Goal: Navigation & Orientation: Find specific page/section

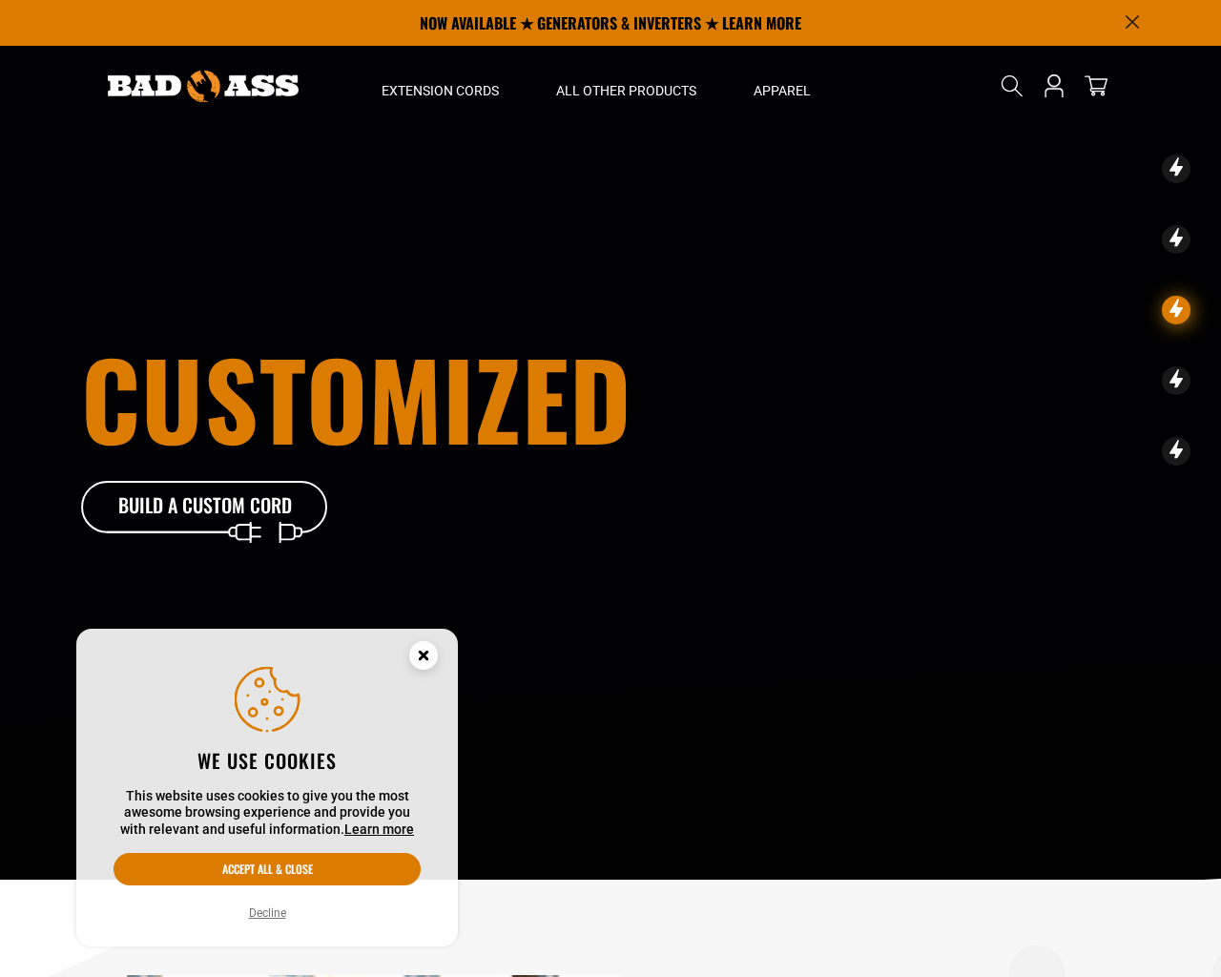
click at [272, 910] on button "Decline" at bounding box center [267, 912] width 49 height 19
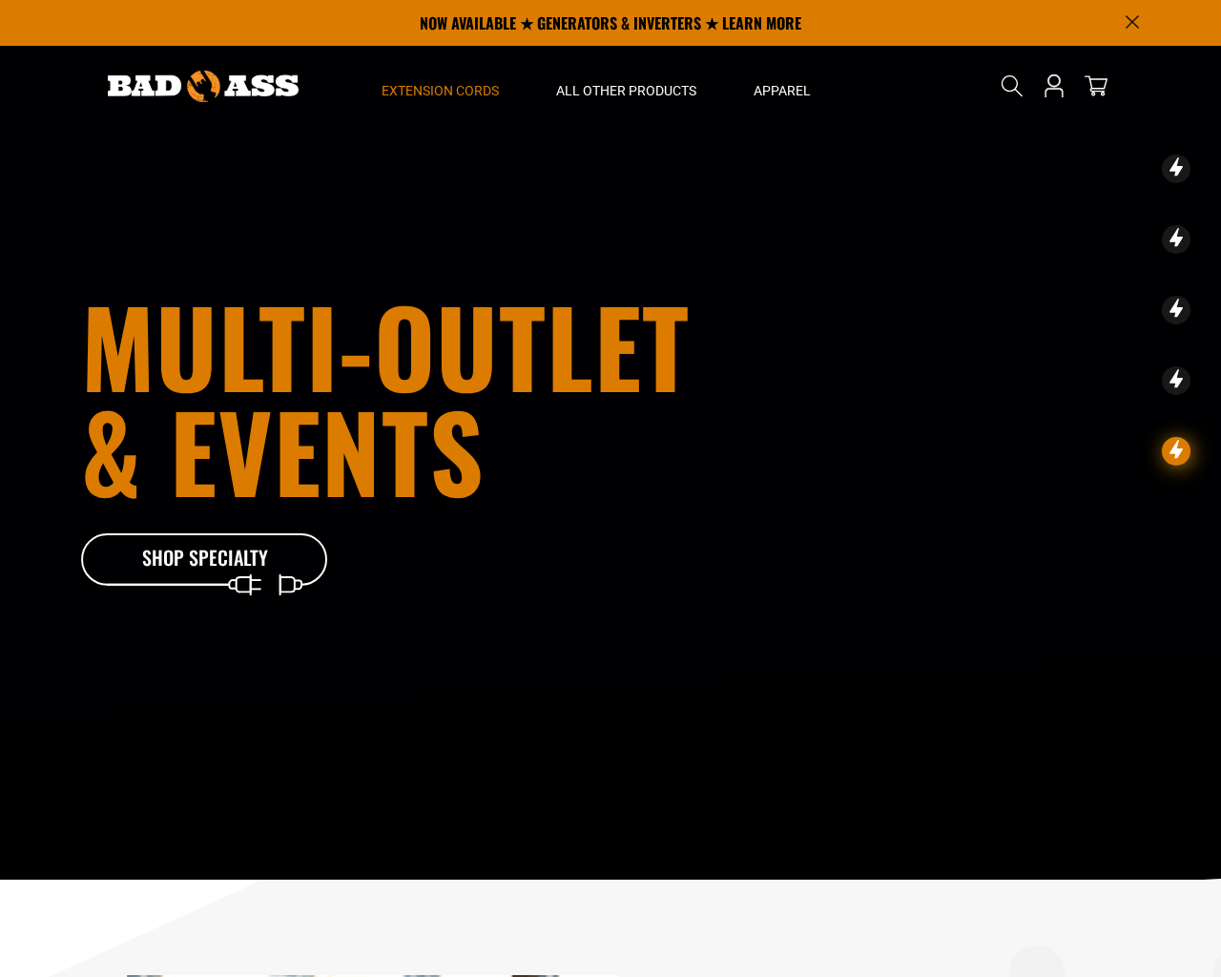
click at [452, 91] on span "Extension Cords" at bounding box center [439, 90] width 117 height 17
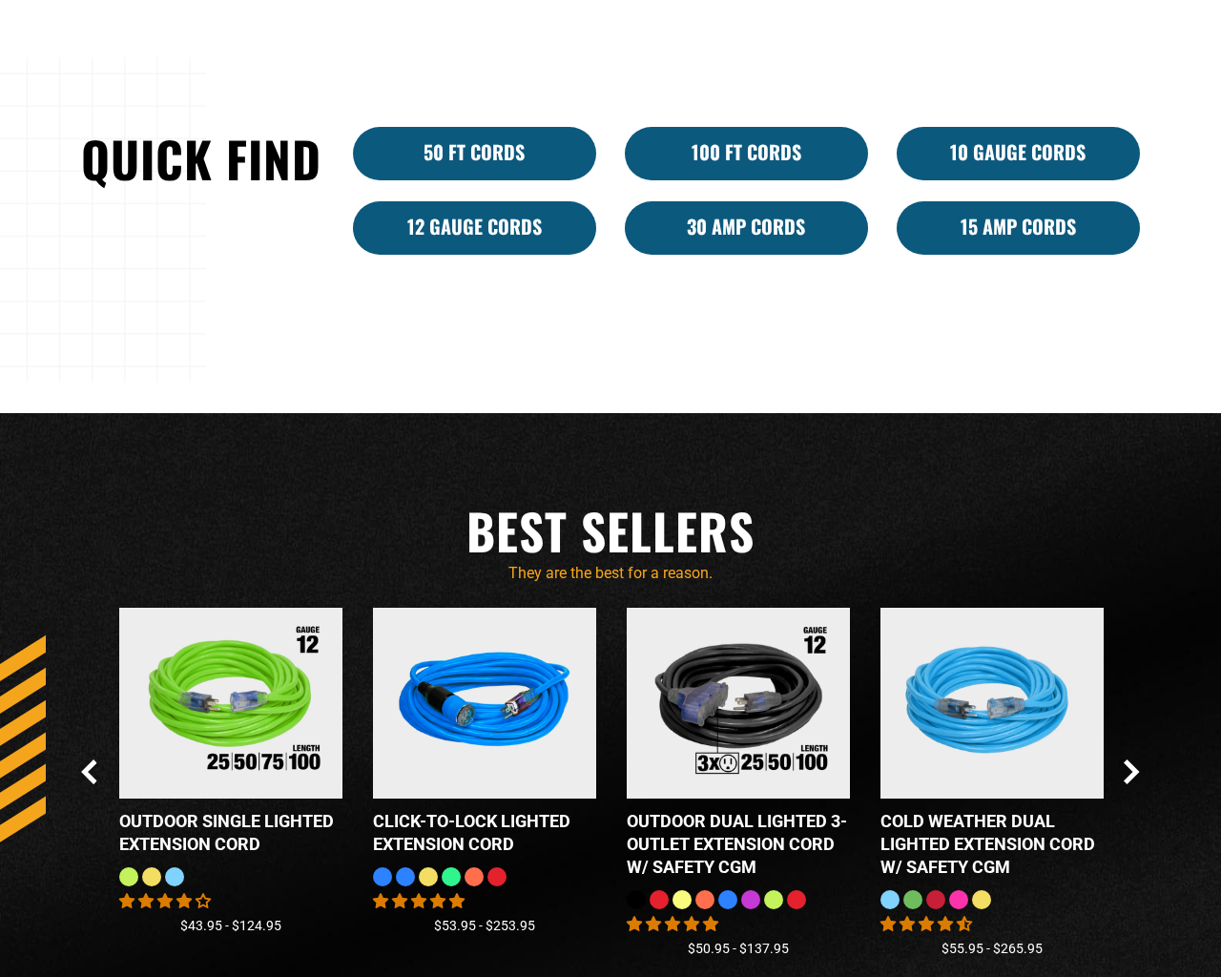
scroll to position [2197, 0]
